Goal: Task Accomplishment & Management: Use online tool/utility

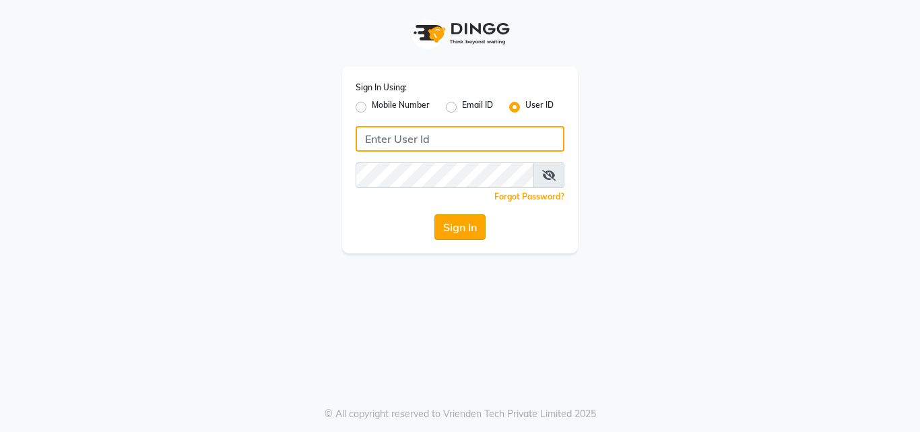
type input "quinnn"
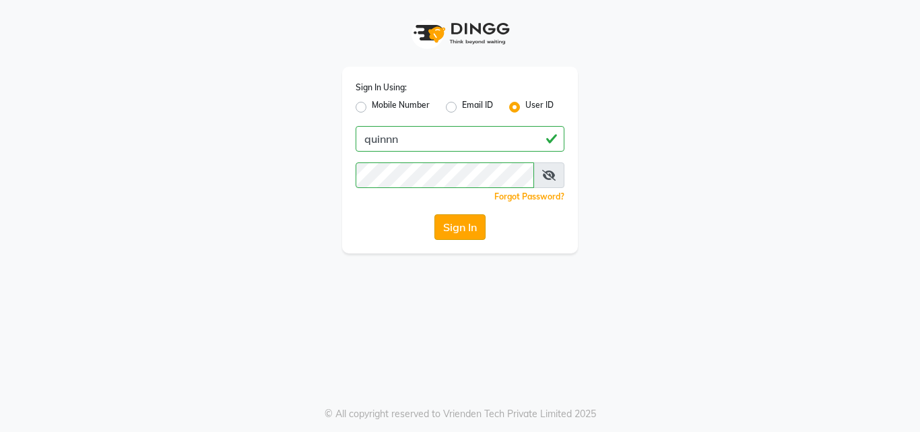
click at [455, 236] on button "Sign In" at bounding box center [460, 227] width 51 height 26
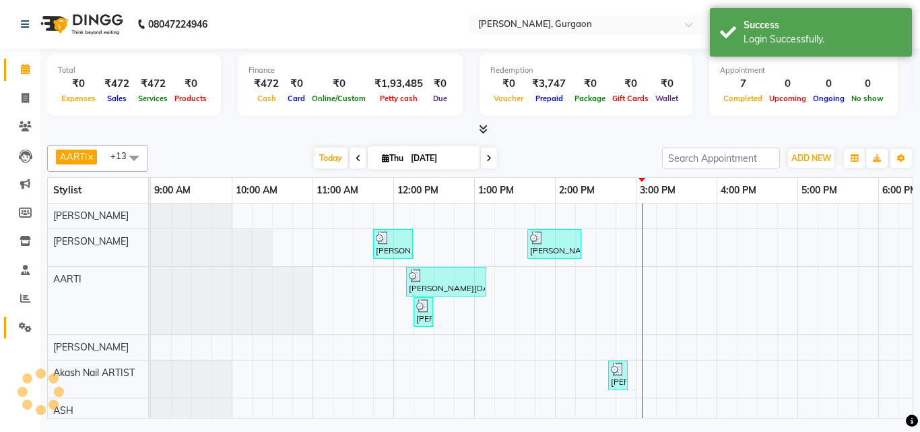
click at [22, 322] on icon at bounding box center [25, 327] width 13 height 10
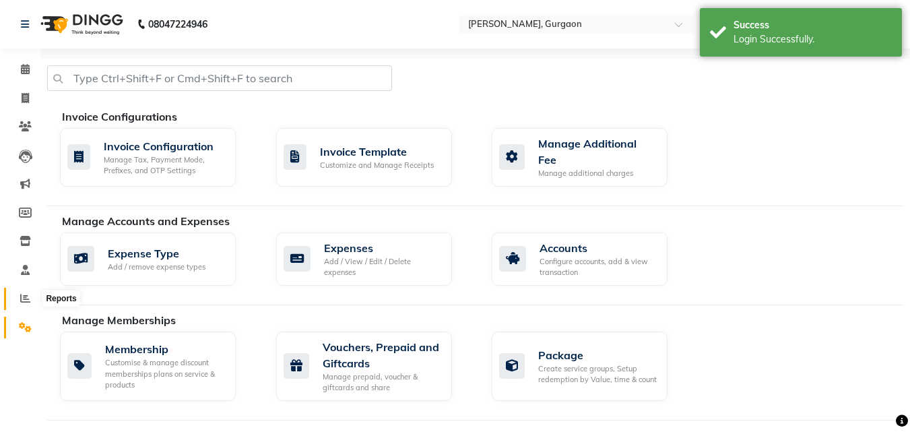
click at [28, 294] on icon at bounding box center [25, 298] width 10 height 10
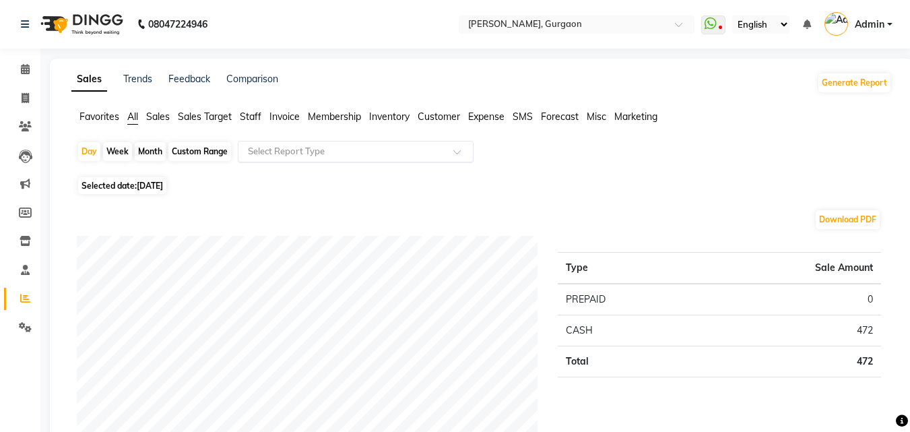
click at [315, 150] on input "text" at bounding box center [342, 151] width 194 height 13
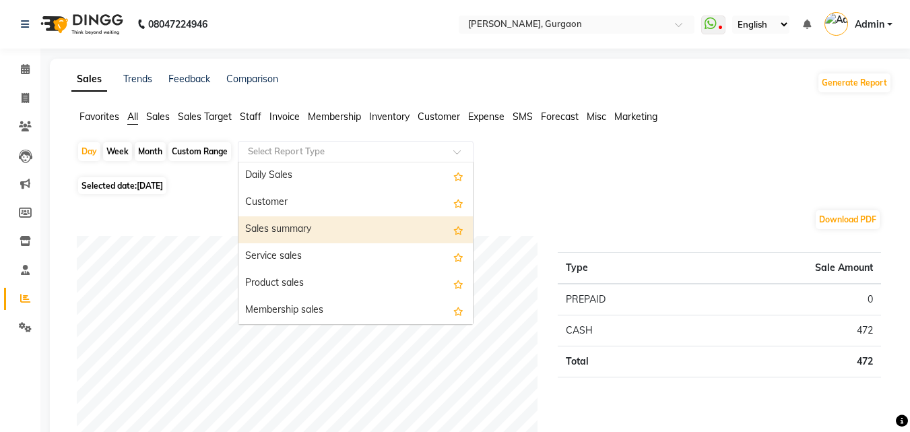
click at [288, 223] on div "Sales summary" at bounding box center [356, 229] width 234 height 27
select select "full_report"
select select "csv"
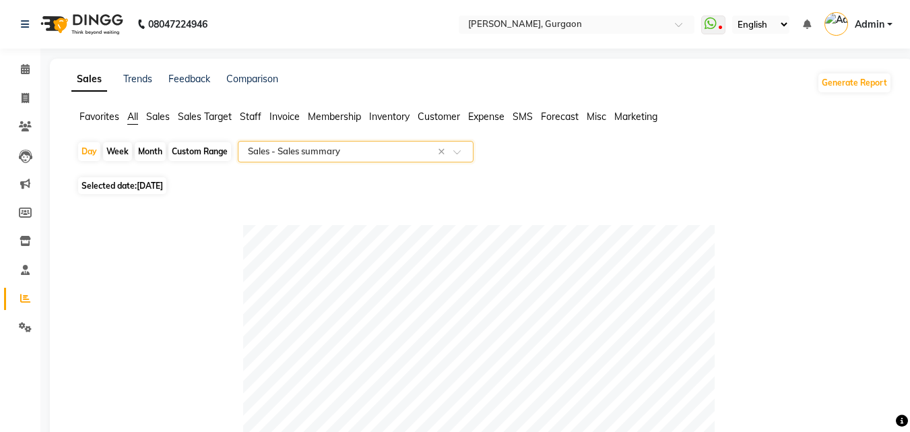
click at [150, 152] on div "Month" at bounding box center [150, 151] width 31 height 19
select select "9"
select select "2025"
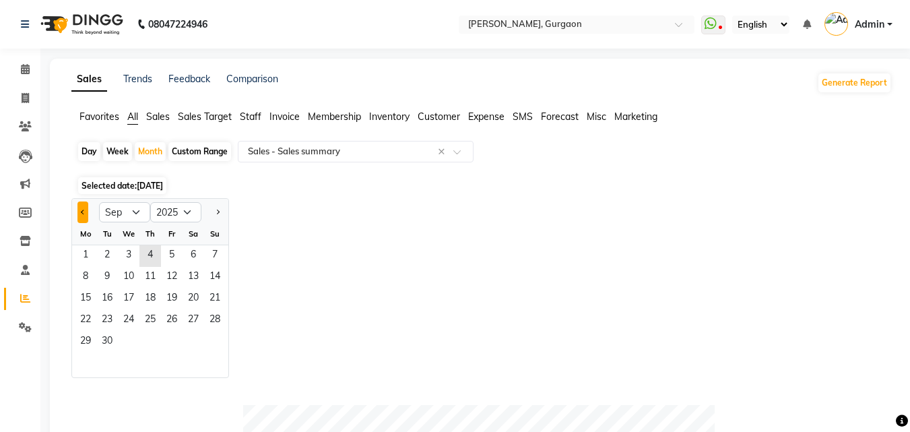
click at [86, 214] on button "Previous month" at bounding box center [82, 212] width 11 height 22
select select "8"
click at [170, 257] on span "1" at bounding box center [172, 256] width 22 height 22
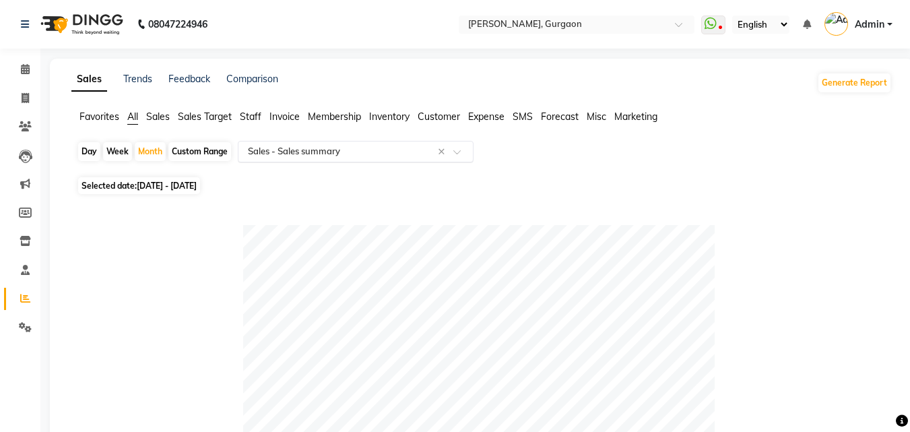
click at [319, 158] on input "text" at bounding box center [342, 151] width 194 height 13
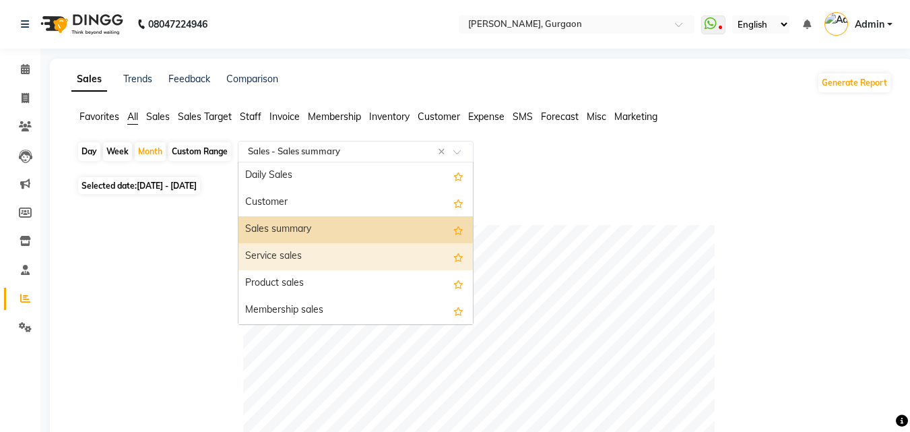
click at [303, 255] on div "Service sales" at bounding box center [356, 256] width 234 height 27
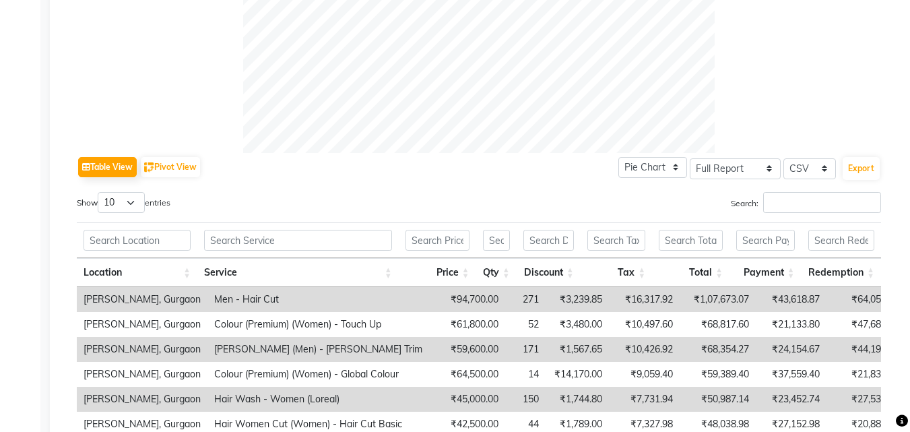
scroll to position [542, 0]
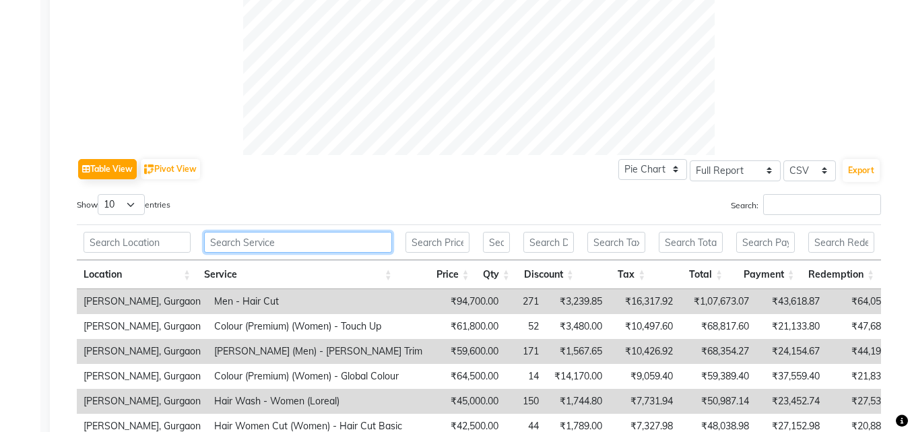
click at [319, 249] on input "text" at bounding box center [298, 242] width 188 height 21
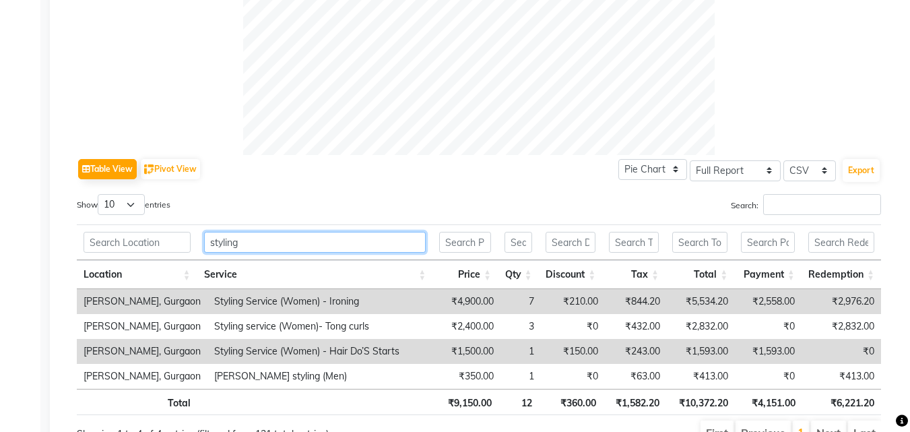
click at [339, 237] on input "styling" at bounding box center [315, 242] width 222 height 21
type input "s"
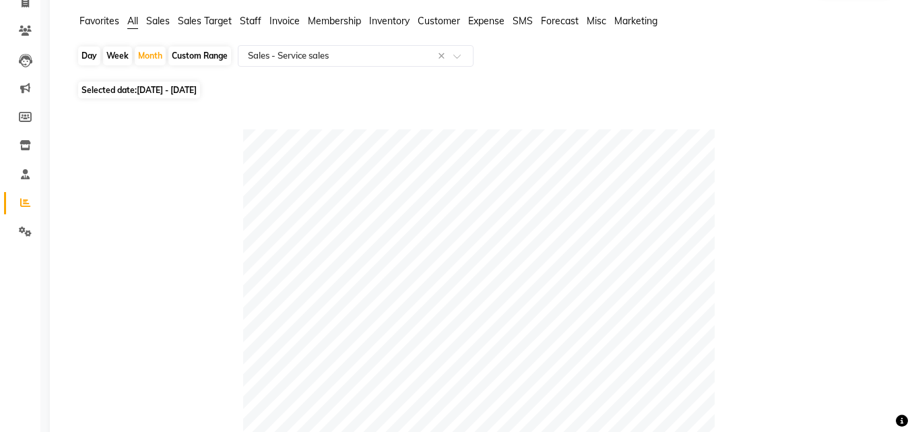
scroll to position [84, 0]
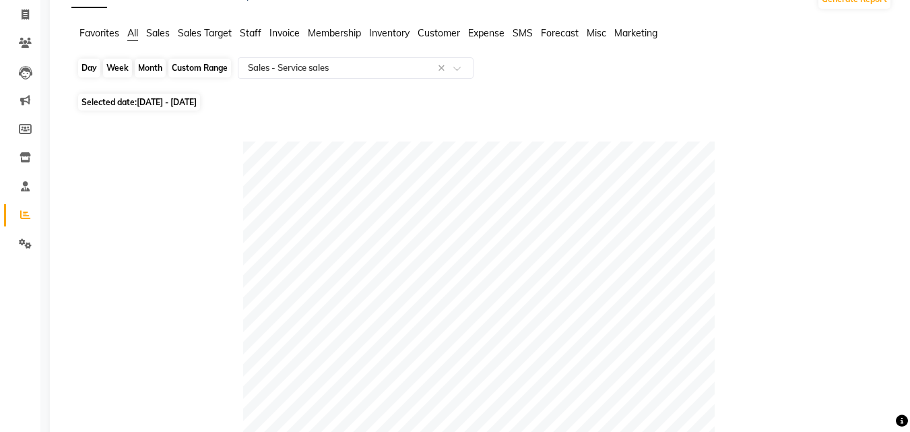
type input "ola"
click at [156, 70] on div "Month" at bounding box center [150, 68] width 31 height 19
select select "8"
select select "2025"
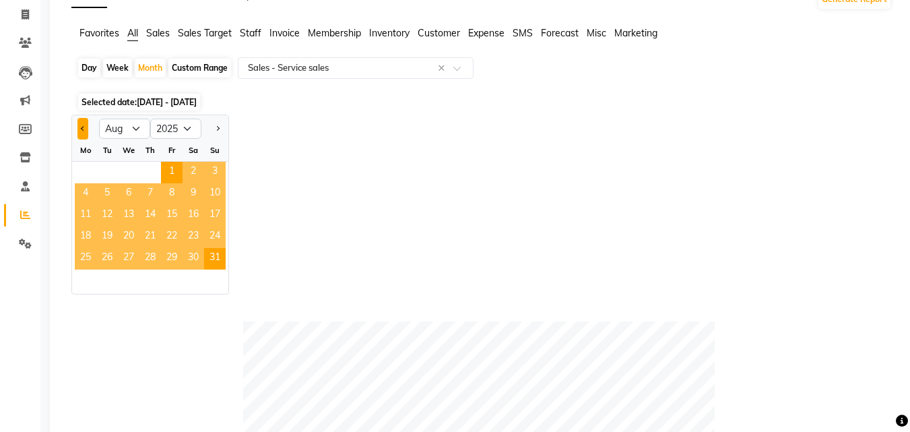
click at [77, 128] on button "Previous month" at bounding box center [82, 129] width 11 height 22
select select "7"
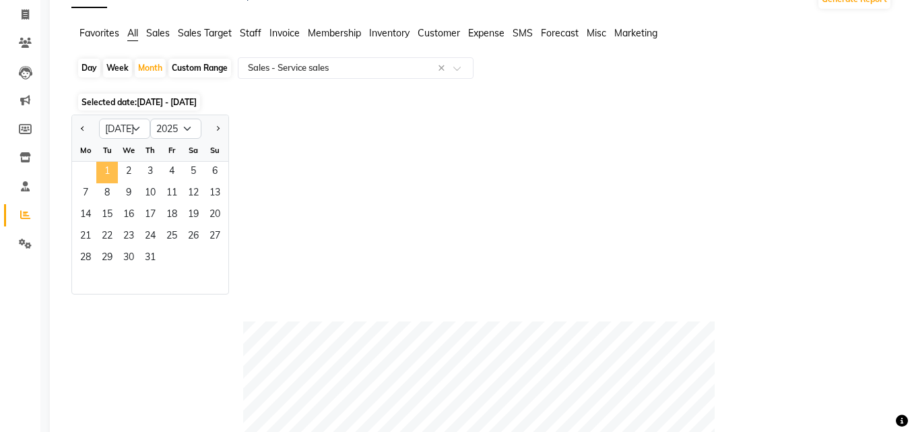
click at [106, 169] on span "1" at bounding box center [107, 173] width 22 height 22
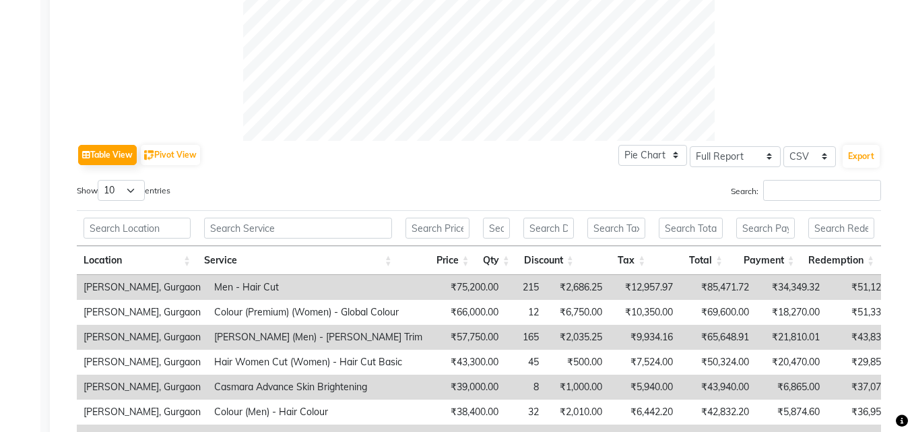
scroll to position [558, 0]
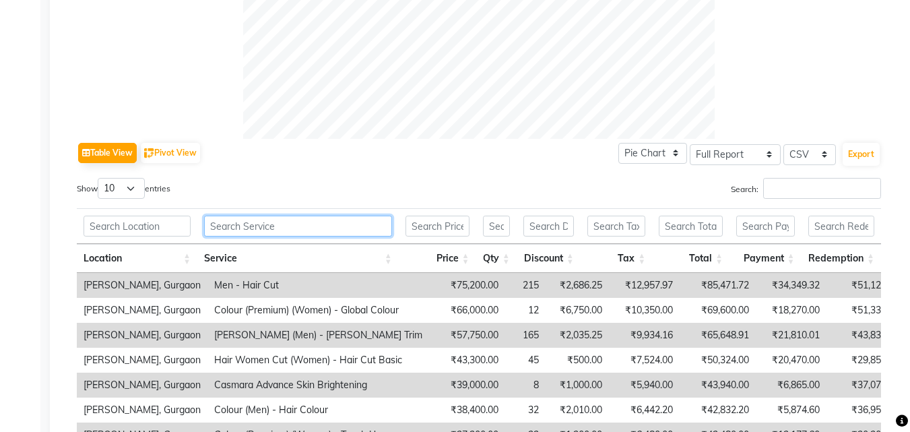
click at [346, 224] on input "text" at bounding box center [298, 226] width 188 height 21
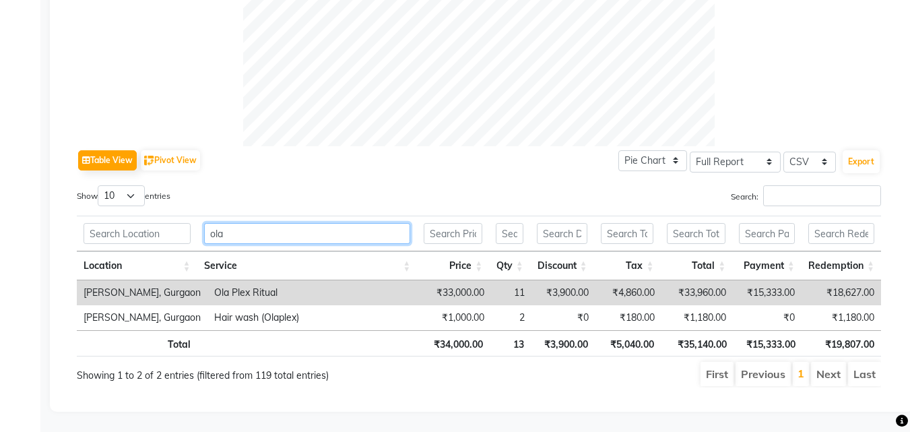
type input "ola"
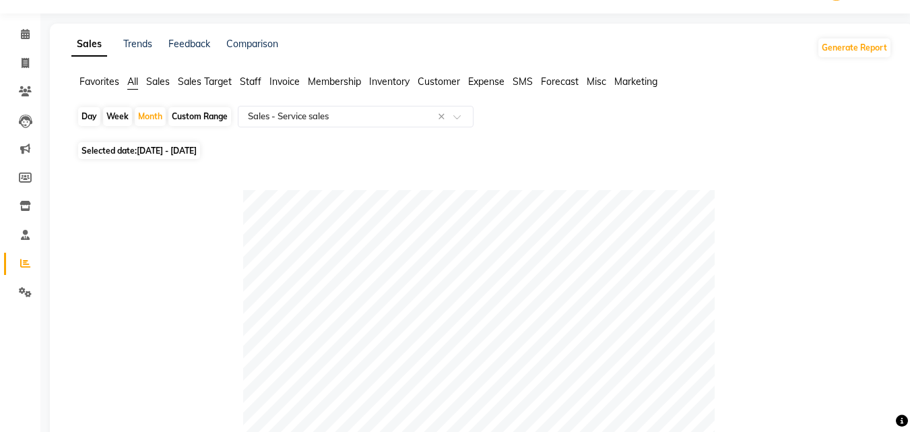
scroll to position [0, 0]
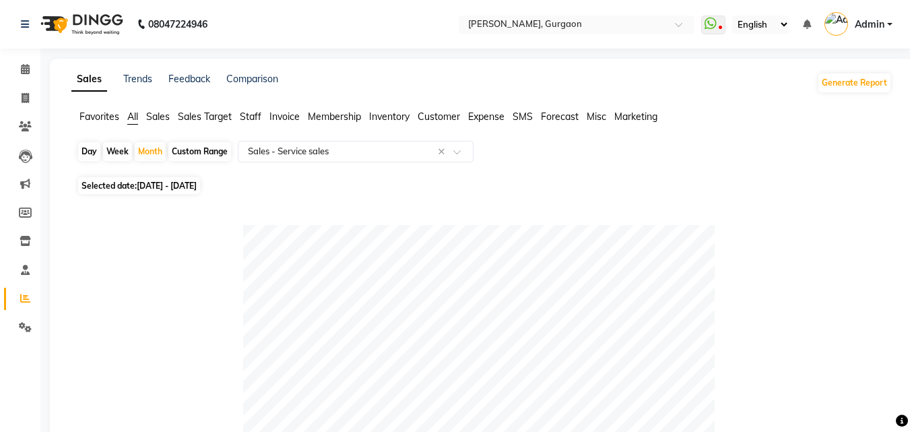
click at [151, 118] on span "Sales" at bounding box center [158, 117] width 24 height 12
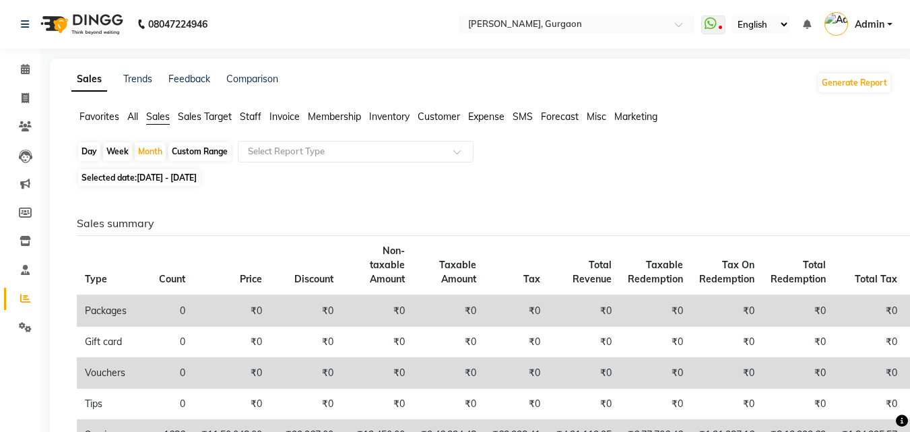
click at [258, 121] on span "Staff" at bounding box center [251, 117] width 22 height 12
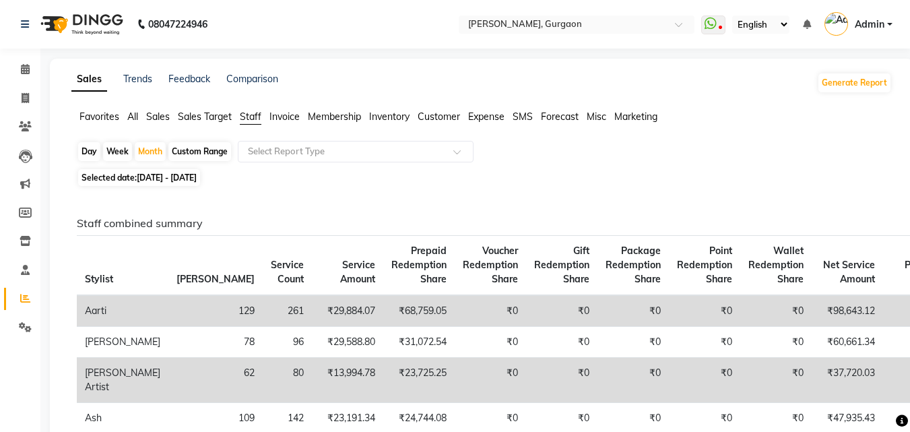
click at [258, 121] on span "Staff" at bounding box center [251, 117] width 22 height 12
click at [190, 181] on span "[DATE] - [DATE]" at bounding box center [167, 177] width 60 height 10
select select "7"
select select "2025"
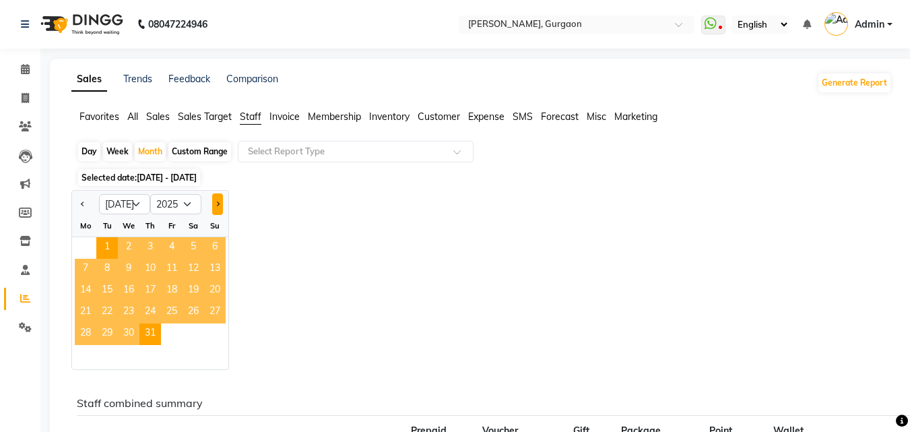
click at [218, 201] on button "Next month" at bounding box center [217, 204] width 11 height 22
select select "9"
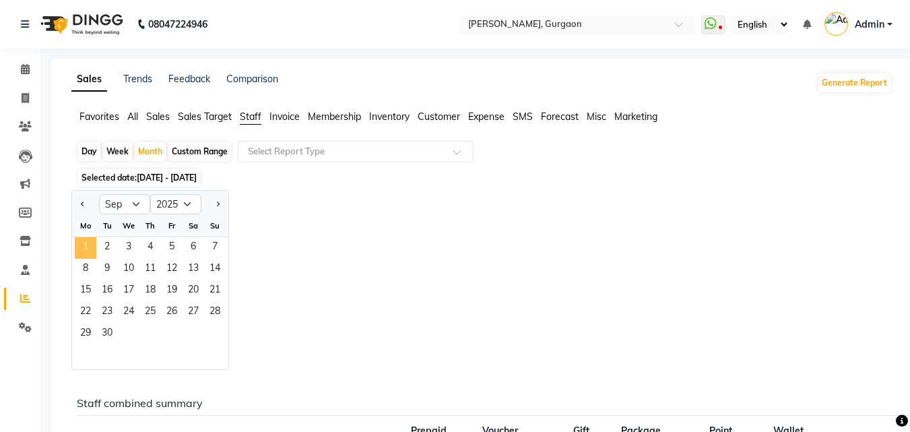
click at [84, 247] on span "1" at bounding box center [86, 248] width 22 height 22
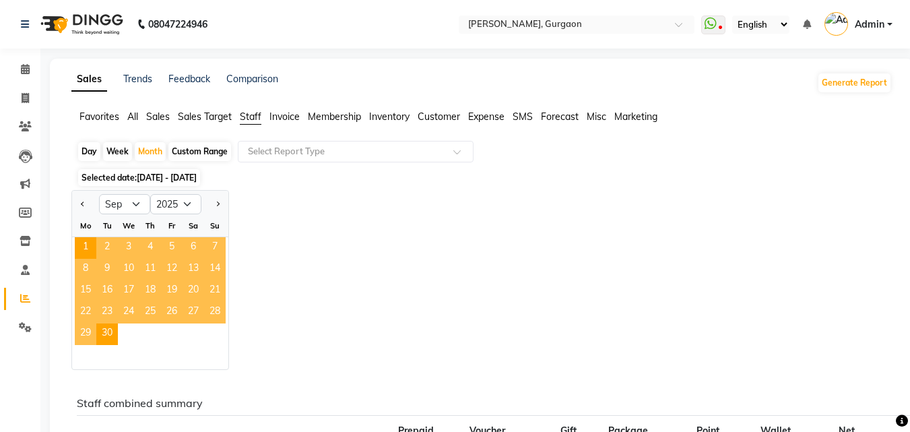
click at [394, 254] on div "Jan Feb Mar Apr May Jun [DATE] Aug Sep Oct Nov [DATE] 2016 2017 2018 2019 2020 …" at bounding box center [481, 280] width 821 height 180
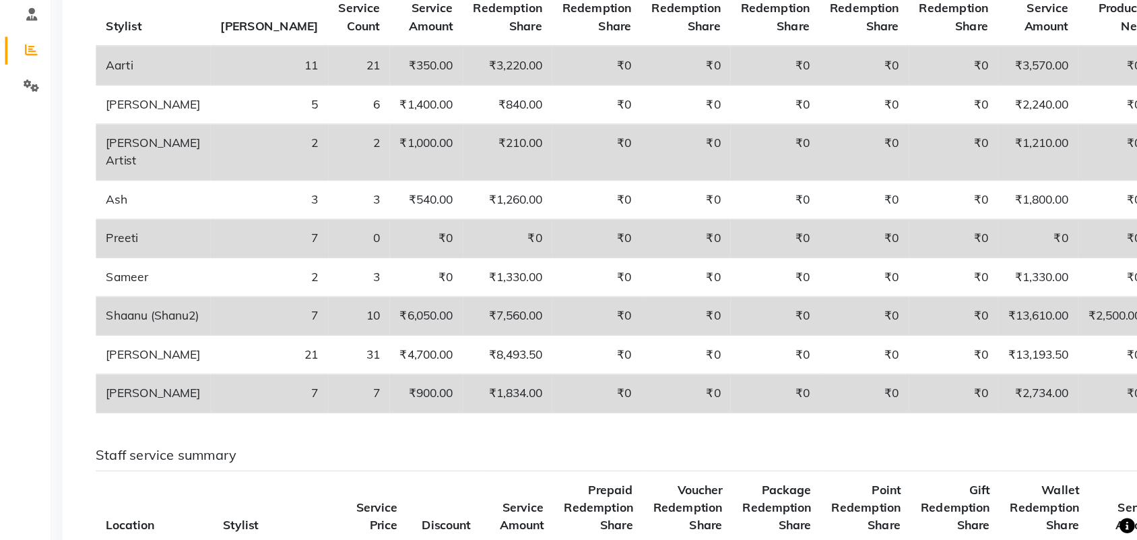
scroll to position [296, 0]
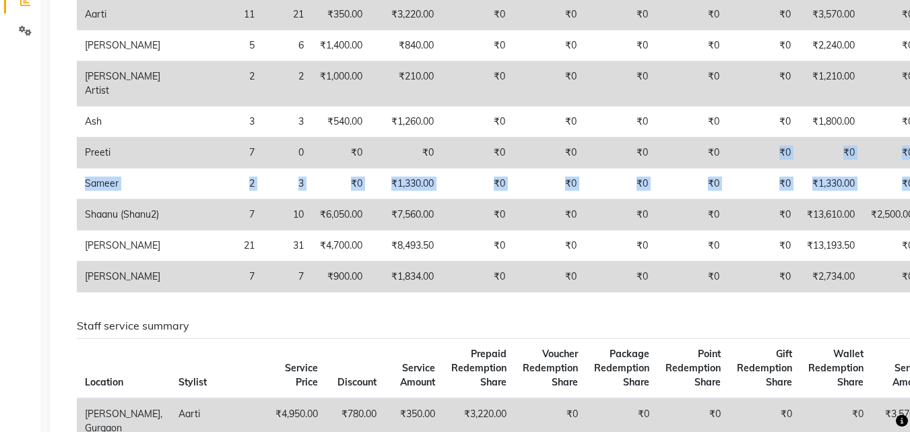
drag, startPoint x: 895, startPoint y: 201, endPoint x: 656, endPoint y: 186, distance: 239.0
click at [657, 186] on tbody "Aarti 11 21 ₹350.00 ₹3,220.00 ₹0 ₹0 ₹0 ₹0 ₹0 ₹3,570.00 ₹0 ₹0 ₹0 ₹0 ₹0 ₹0 [PERSO…" at bounding box center [637, 146] width 1121 height 294
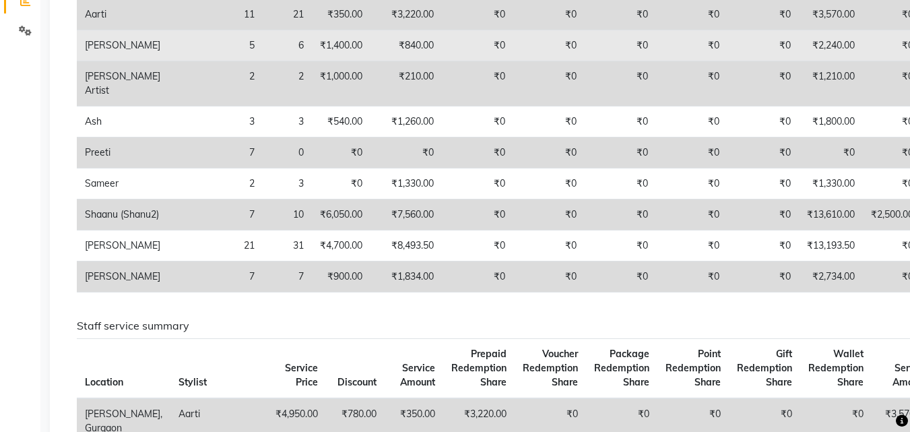
click at [863, 52] on td "₹0" at bounding box center [892, 45] width 59 height 31
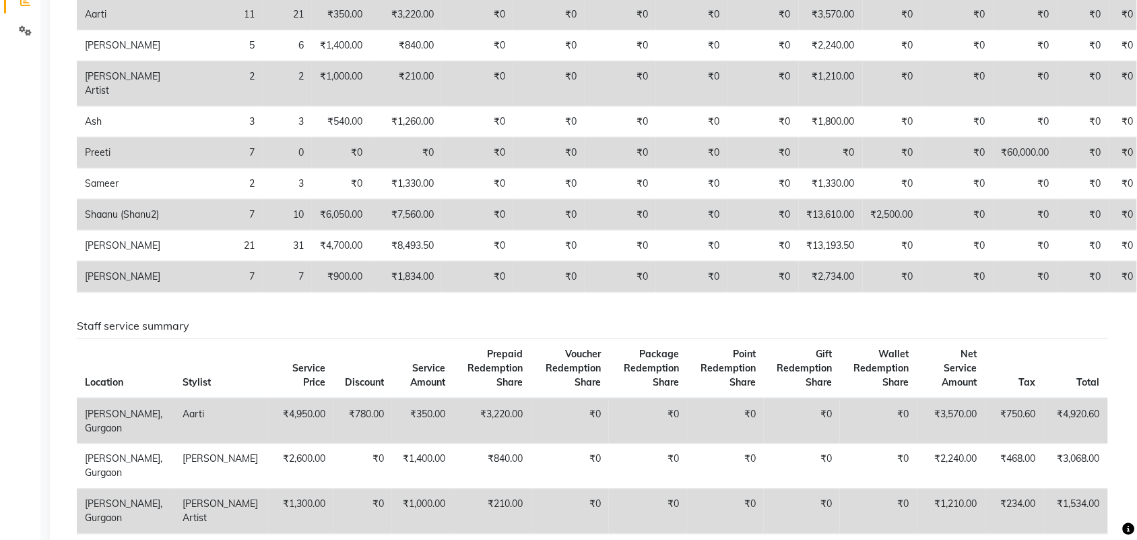
drag, startPoint x: 906, startPoint y: 0, endPoint x: 755, endPoint y: 364, distance: 393.9
click at [755, 332] on h6 "Staff service summary" at bounding box center [593, 325] width 1032 height 13
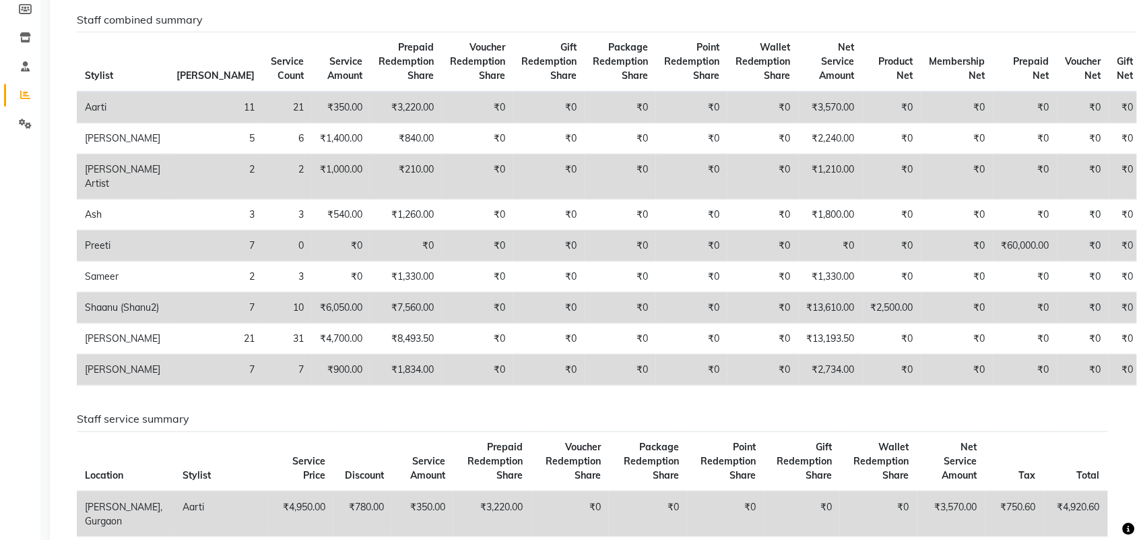
scroll to position [202, 0]
